Goal: Transaction & Acquisition: Purchase product/service

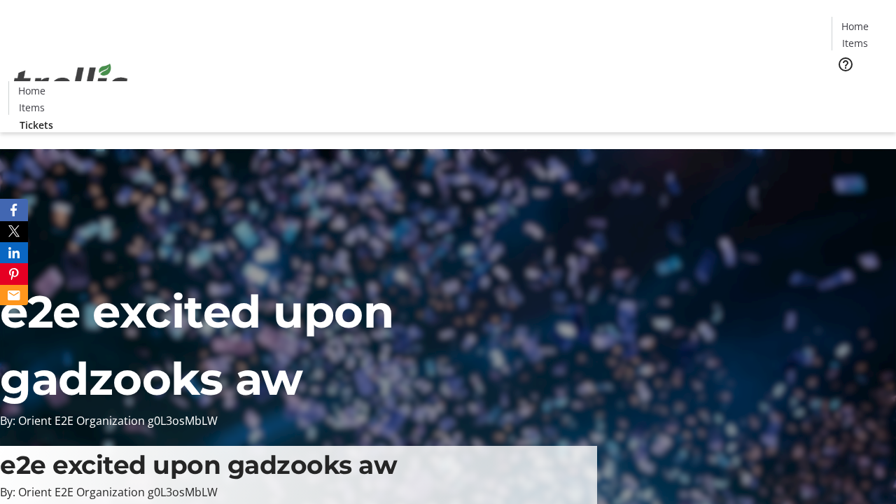
click at [843, 81] on span "Tickets" at bounding box center [860, 88] width 34 height 15
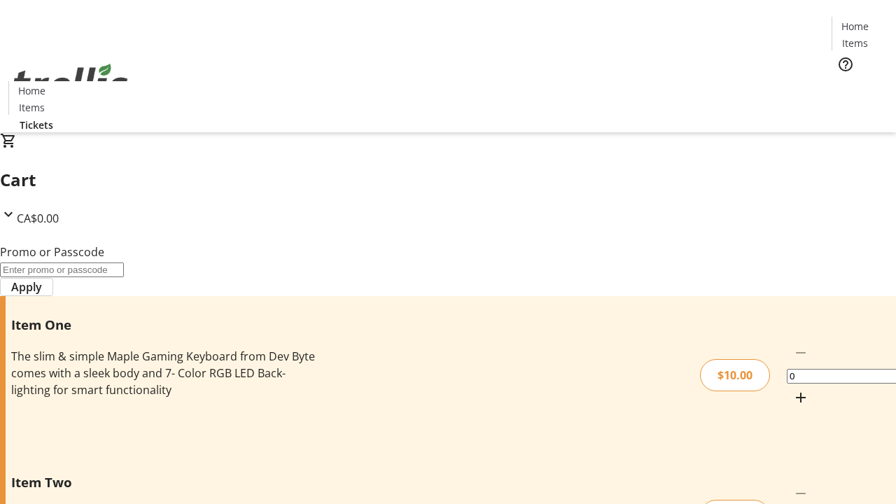
click at [792, 389] on mat-icon "Increment by one" at bounding box center [800, 397] width 17 height 17
type input "1"
